Goal: Task Accomplishment & Management: Use online tool/utility

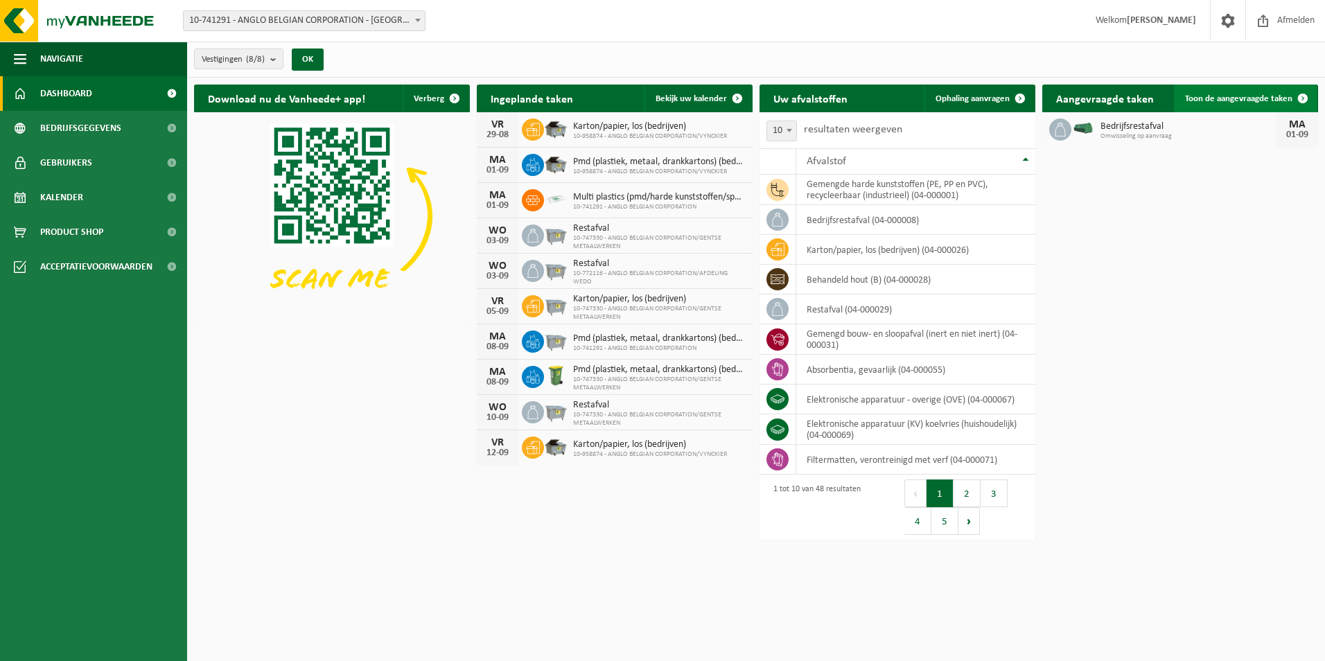
click at [1229, 105] on link "Toon de aangevraagde taken" at bounding box center [1245, 99] width 143 height 28
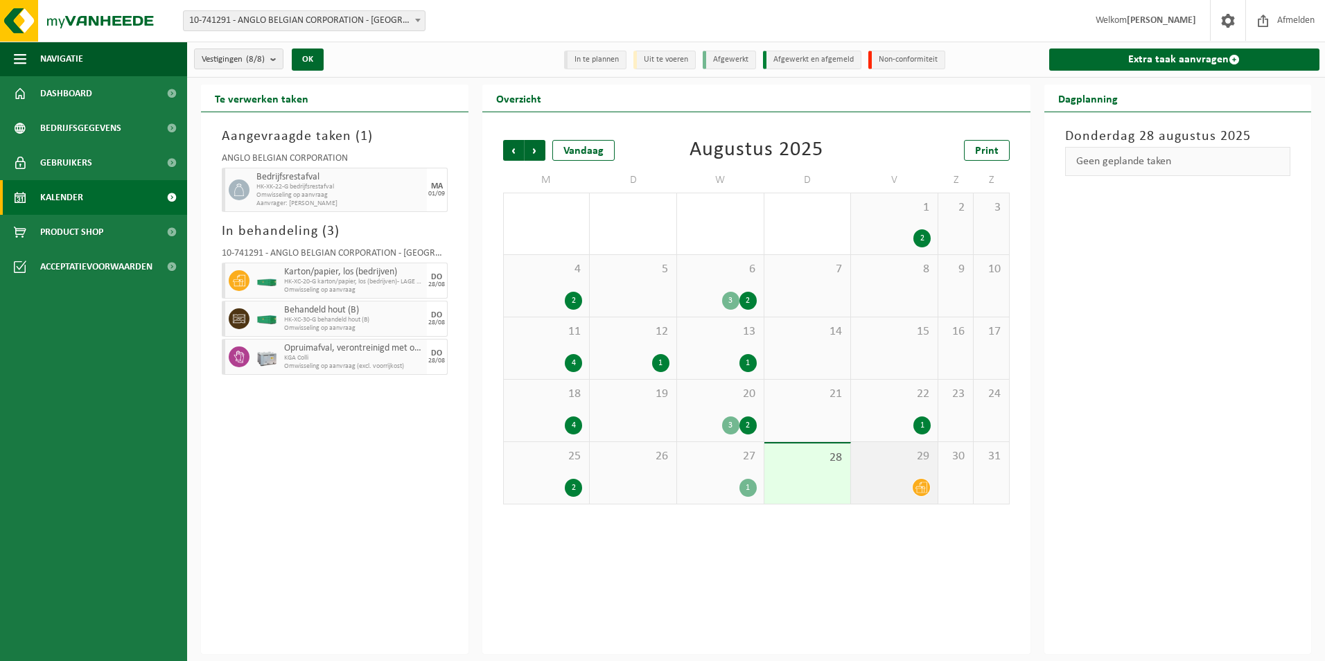
click at [924, 489] on icon at bounding box center [921, 488] width 12 height 12
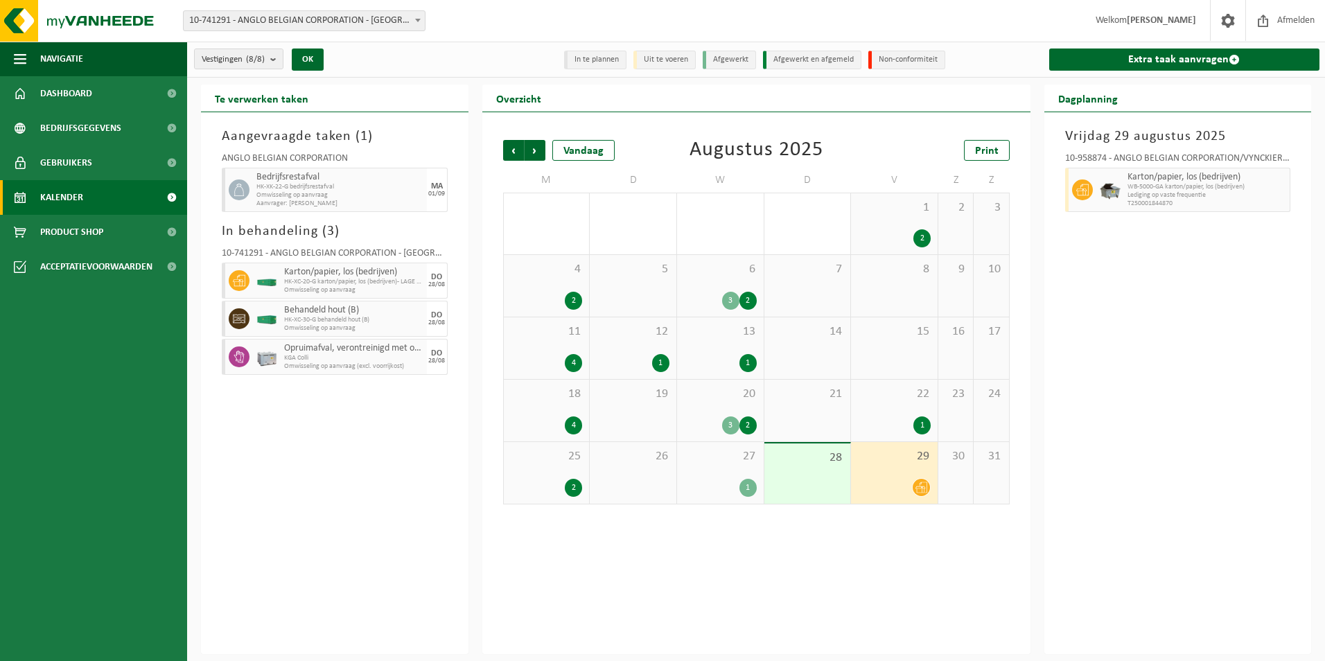
click at [359, 355] on span "KGA Colli" at bounding box center [353, 358] width 139 height 8
click at [592, 59] on li "In te plannen" at bounding box center [595, 60] width 62 height 19
click at [400, 22] on span "10-741291 - ANGLO BELGIAN CORPORATION - [GEOGRAPHIC_DATA]" at bounding box center [304, 20] width 241 height 19
click at [510, 33] on div "Vestiging: 10-741291 - ANGLO BELGIAN CORPORATION - [GEOGRAPHIC_DATA] 10-772116 …" at bounding box center [662, 21] width 1325 height 42
click at [337, 301] on div "Behandeld hout (B) HK-XC-30-G behandeld hout (B) Omwisseling op aanvraag" at bounding box center [354, 319] width 146 height 36
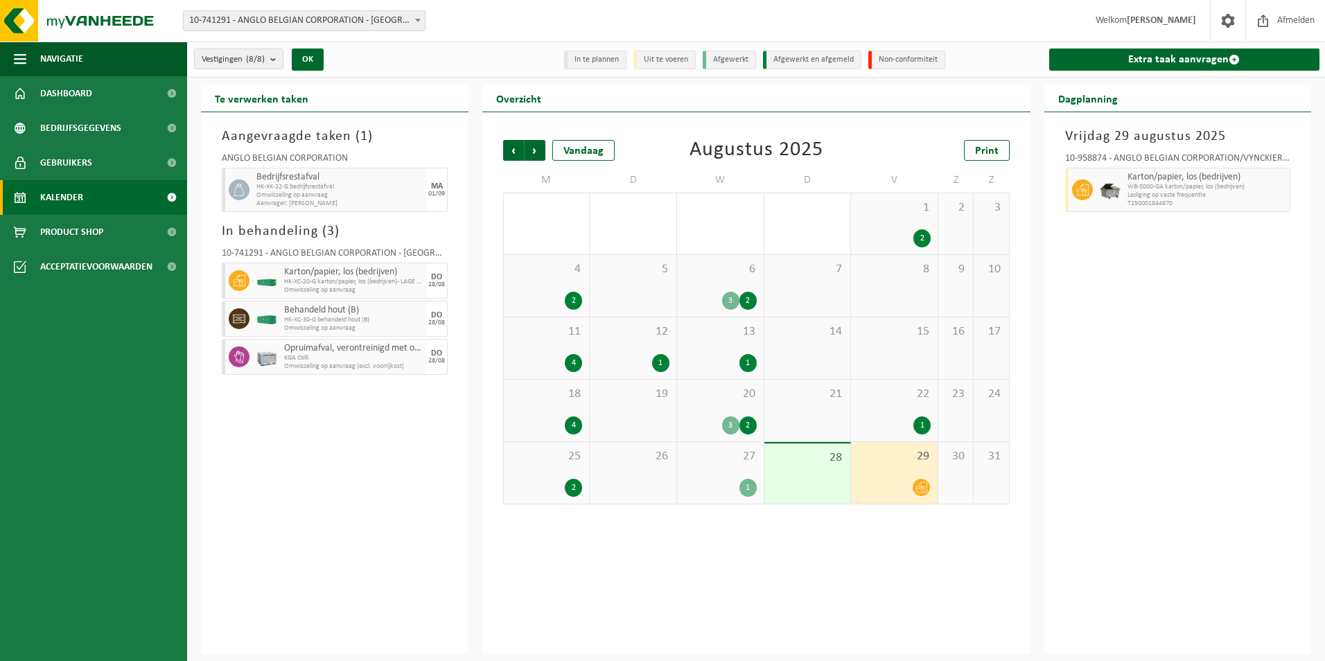
click at [340, 290] on span "Omwisseling op aanvraag" at bounding box center [353, 290] width 139 height 8
drag, startPoint x: 340, startPoint y: 290, endPoint x: 324, endPoint y: 279, distance: 18.8
click at [324, 279] on span "HK-XC-20-G karton/papier, los (bedrijven)- LAGE C20" at bounding box center [353, 282] width 139 height 8
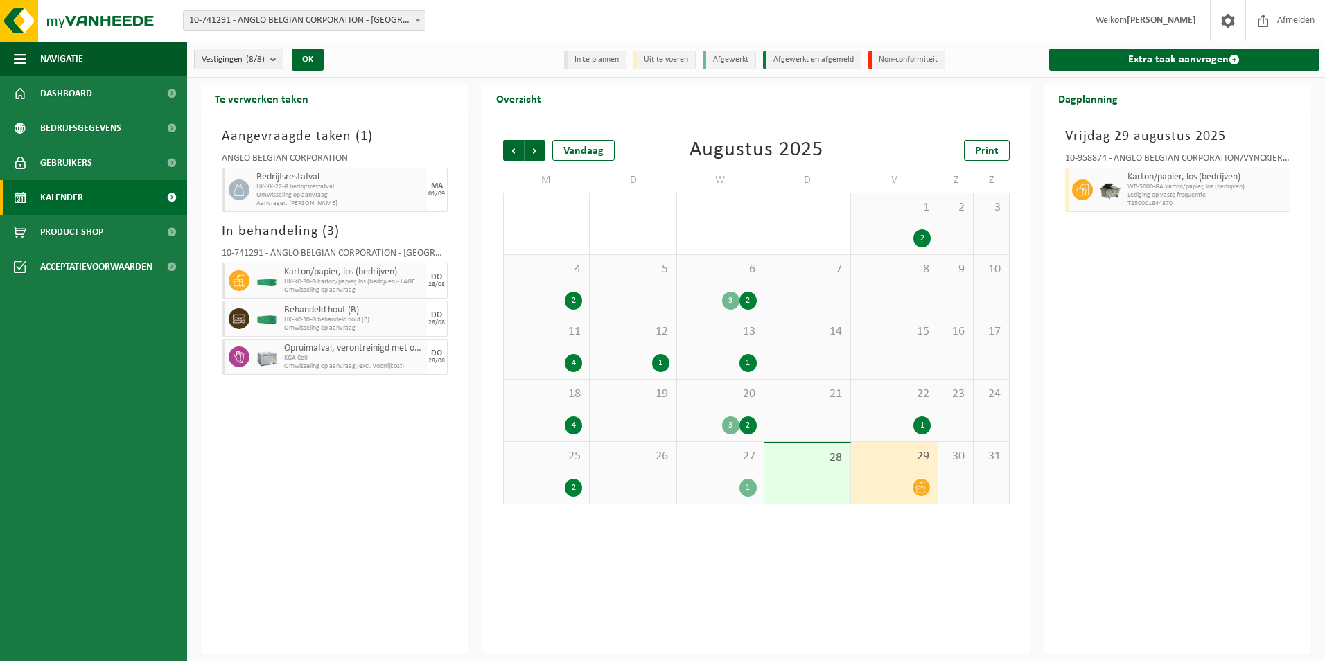
click at [231, 281] on span at bounding box center [239, 280] width 21 height 21
click at [226, 281] on div at bounding box center [237, 281] width 31 height 36
click at [208, 362] on div "Aangevraagde taken ( 1 ) ANGLO BELGIAN CORPORATION Bedrijfsrestafval HK-XK-22-G…" at bounding box center [334, 383] width 267 height 542
click at [529, 150] on span "Volgende" at bounding box center [535, 150] width 21 height 21
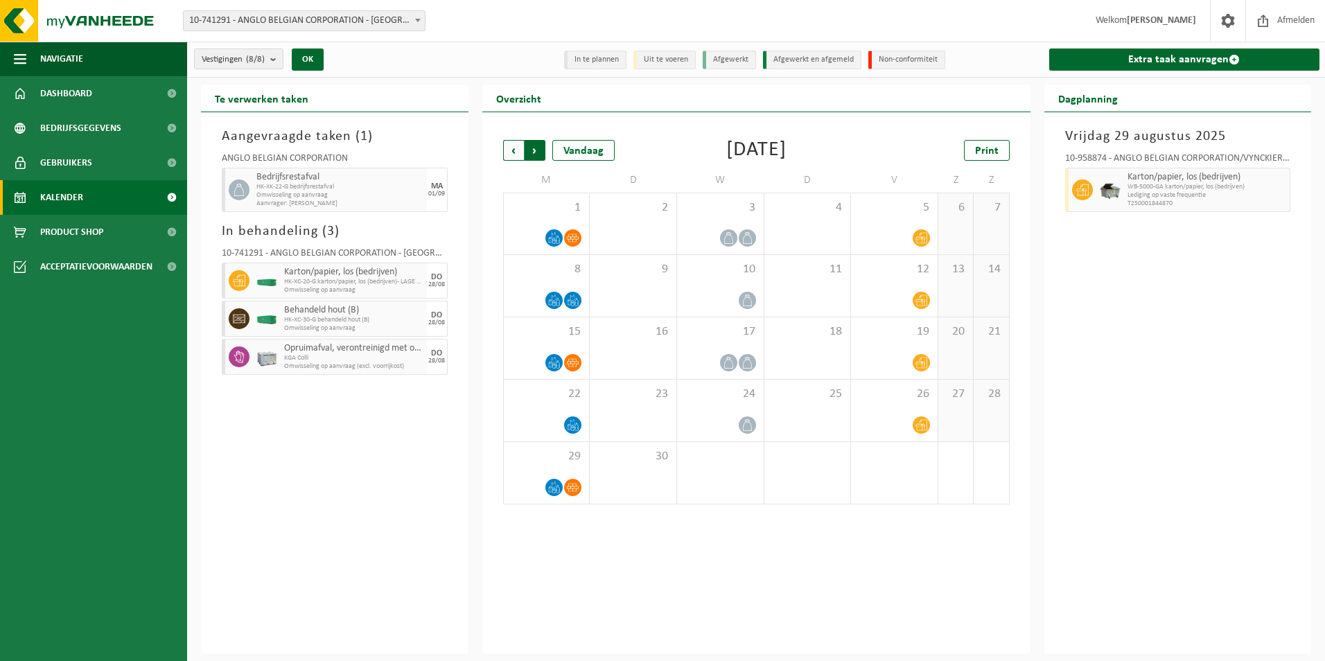
click at [513, 150] on span "Vorige" at bounding box center [513, 150] width 21 height 21
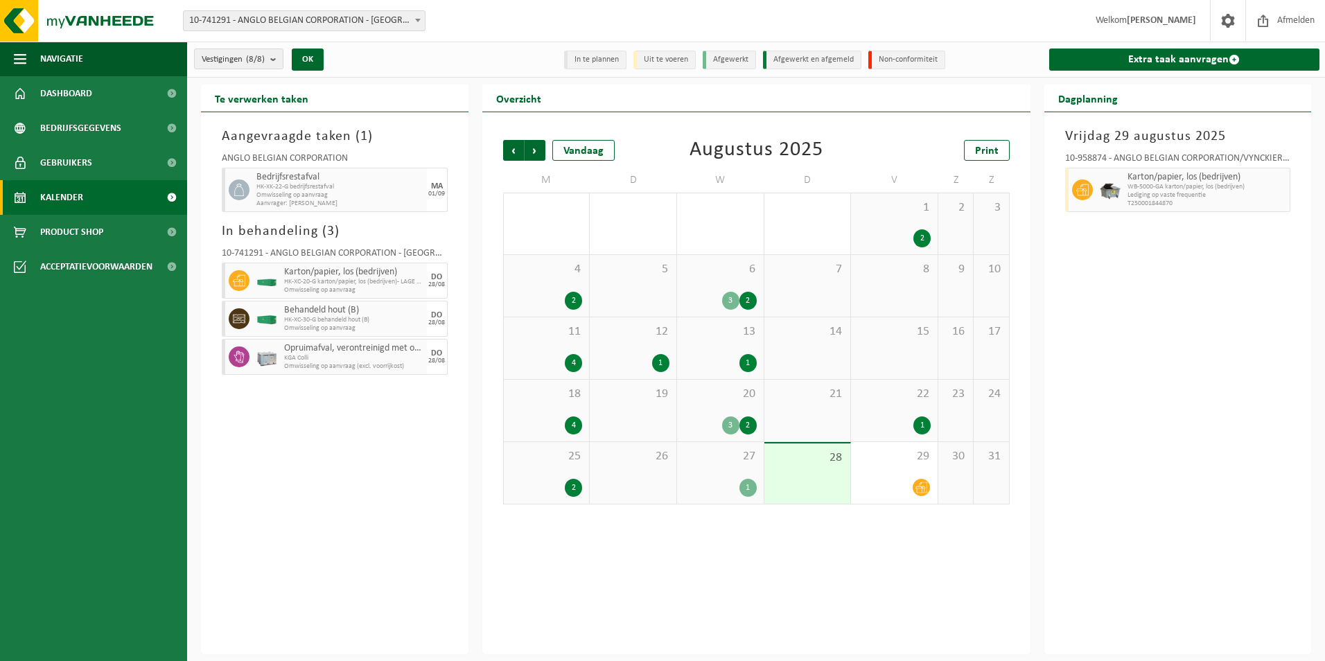
click at [338, 488] on div "Aangevraagde taken ( 1 ) ANGLO BELGIAN CORPORATION Bedrijfsrestafval HK-XK-22-G…" at bounding box center [334, 383] width 267 height 542
